Goal: Task Accomplishment & Management: Use online tool/utility

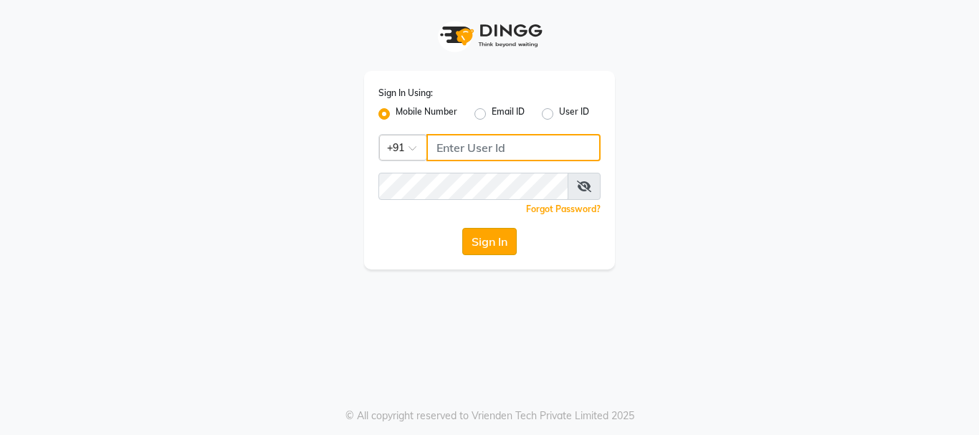
type input "8310049316"
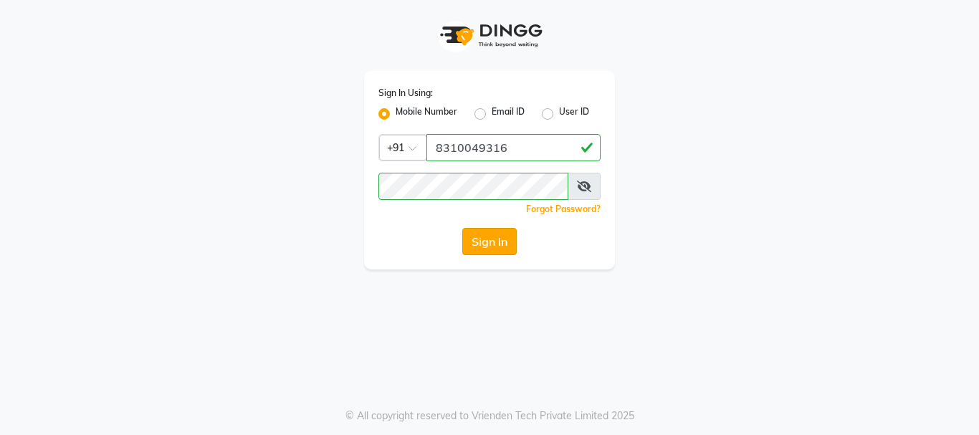
click at [489, 241] on button "Sign In" at bounding box center [489, 241] width 54 height 27
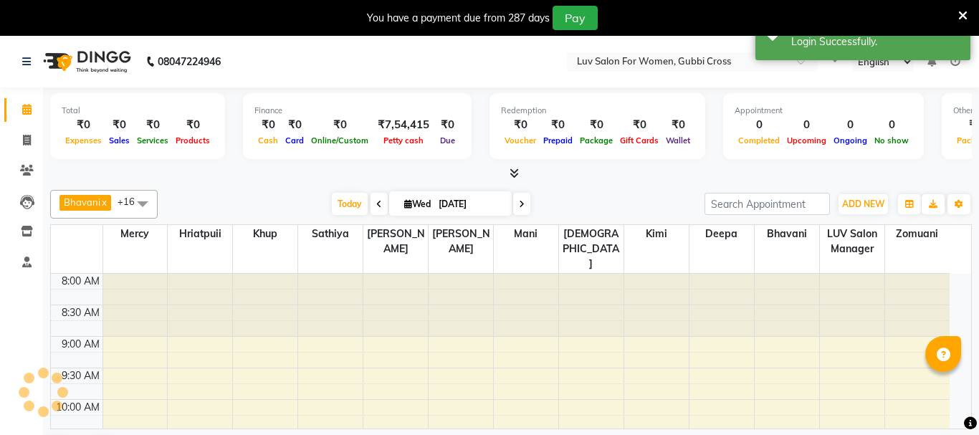
select select "en"
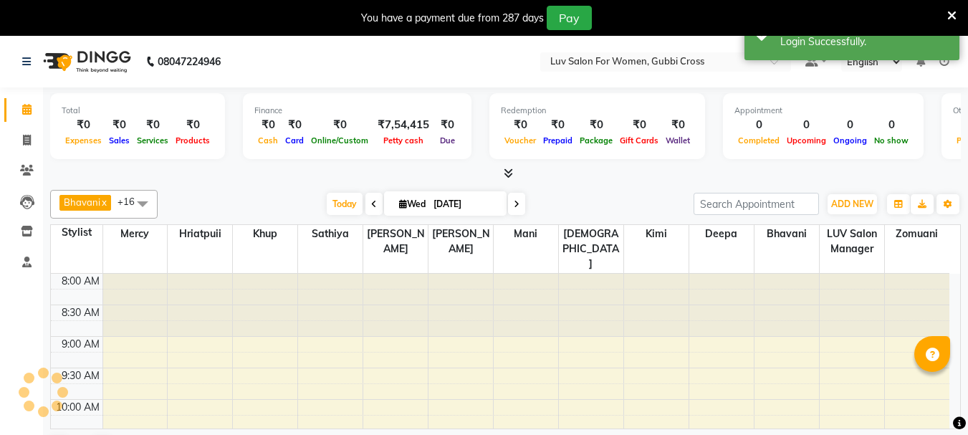
click at [953, 13] on icon at bounding box center [951, 15] width 9 height 13
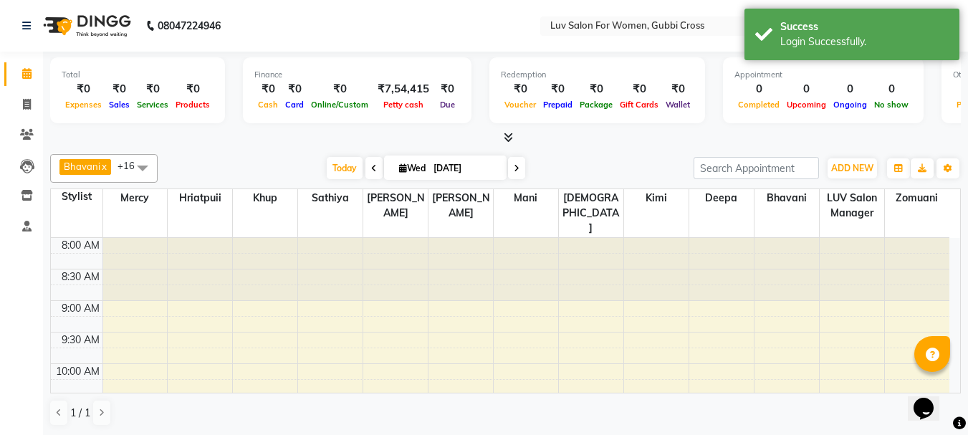
click at [669, 261] on div at bounding box center [656, 269] width 64 height 63
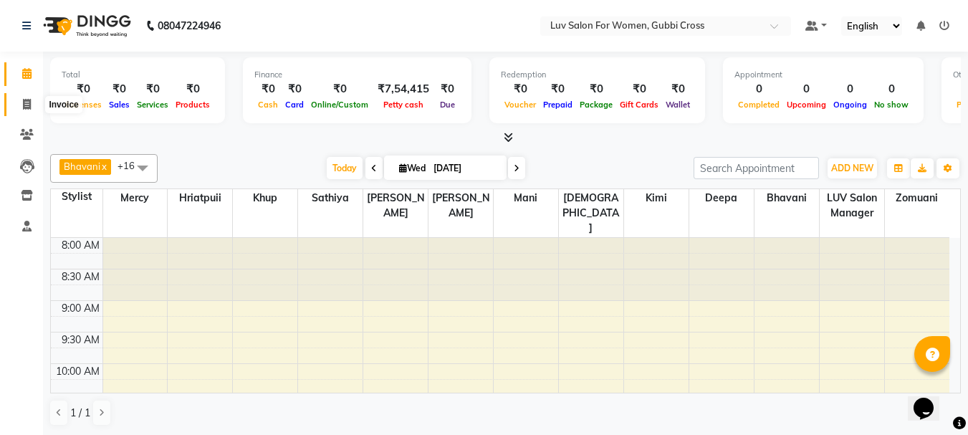
click at [27, 102] on icon at bounding box center [27, 104] width 8 height 11
select select "7221"
select select "service"
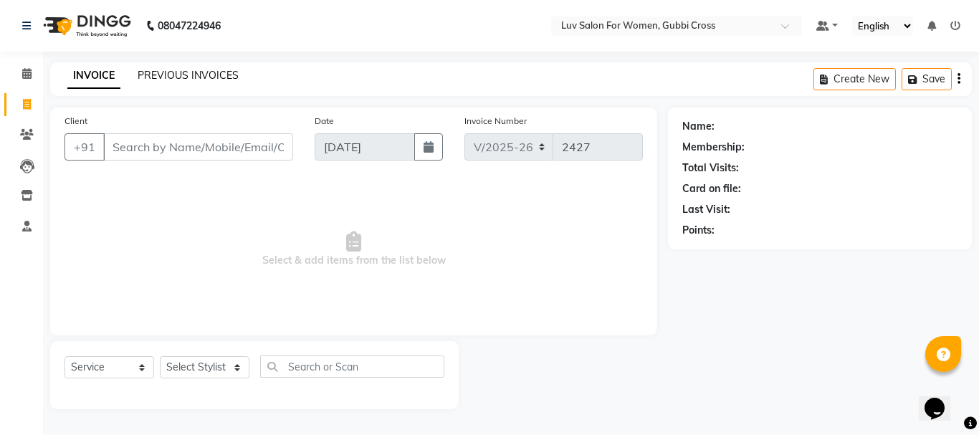
click at [200, 78] on link "PREVIOUS INVOICES" at bounding box center [188, 75] width 101 height 13
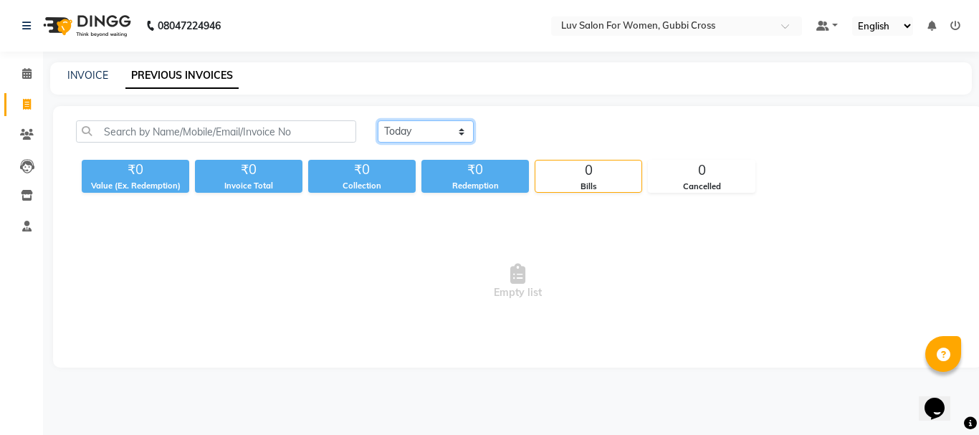
click at [449, 138] on select "[DATE] [DATE] Custom Range" at bounding box center [426, 131] width 96 height 22
select select "[DATE]"
click at [378, 120] on select "[DATE] [DATE] Custom Range" at bounding box center [426, 131] width 96 height 22
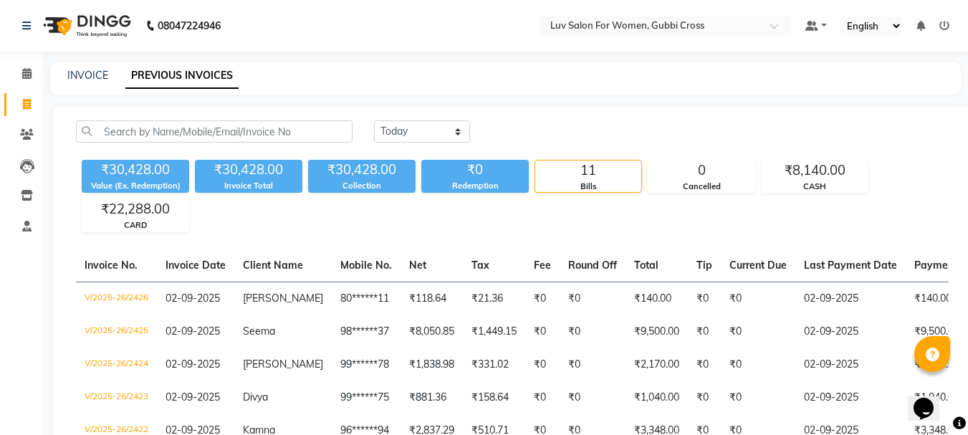
click at [614, 82] on div "INVOICE PREVIOUS INVOICES" at bounding box center [497, 75] width 894 height 15
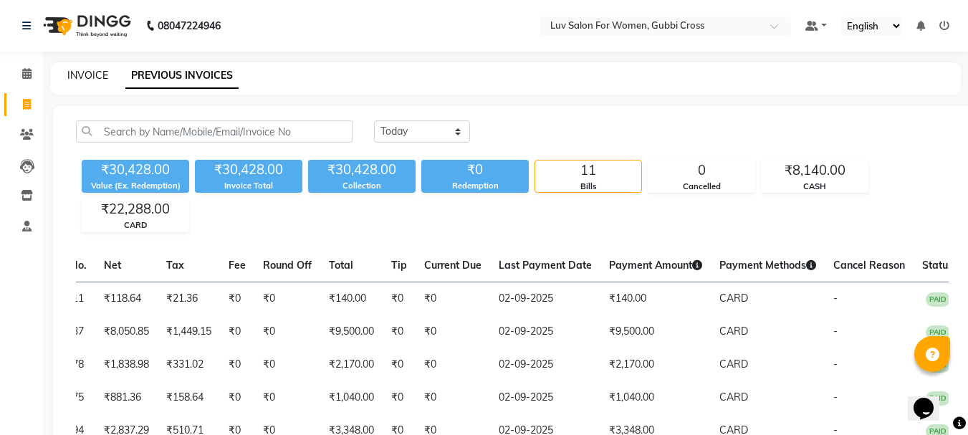
click at [84, 69] on link "INVOICE" at bounding box center [87, 75] width 41 height 13
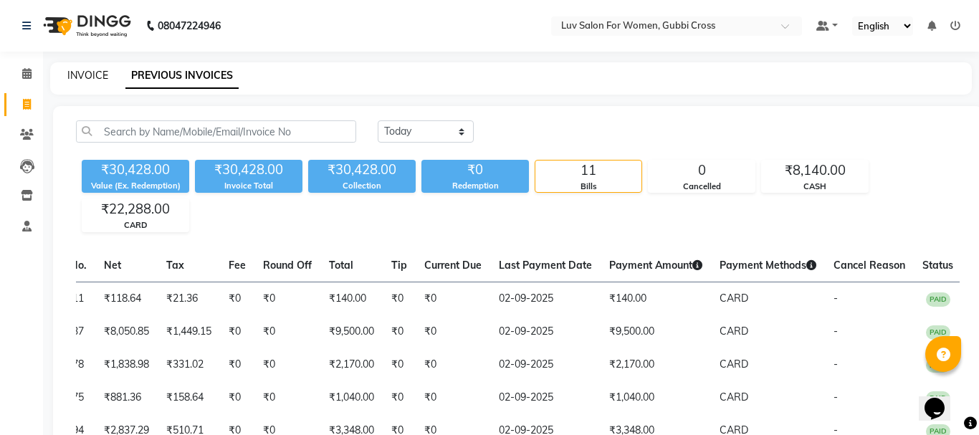
select select "service"
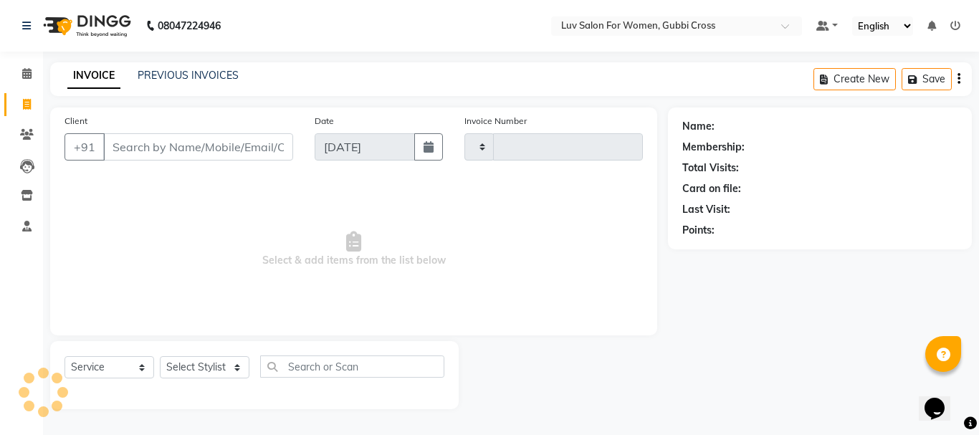
type input "2427"
select select "7221"
click at [454, 24] on nav "08047224946 Select Location × Luv Salon For Women, Gubbi Cross Default Panel My…" at bounding box center [489, 26] width 979 height 52
